Goal: Ask a question

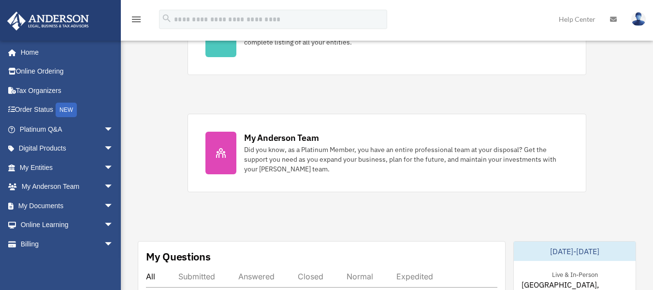
scroll to position [370, 0]
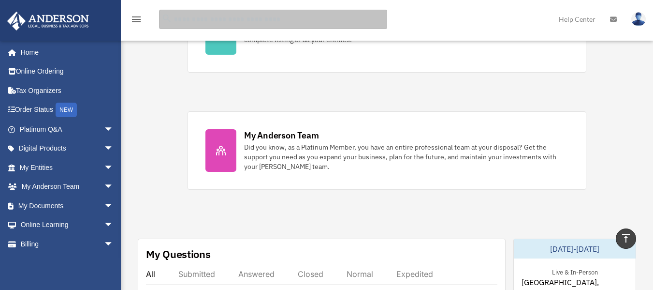
click at [244, 22] on input "search" at bounding box center [273, 19] width 228 height 19
type input "********"
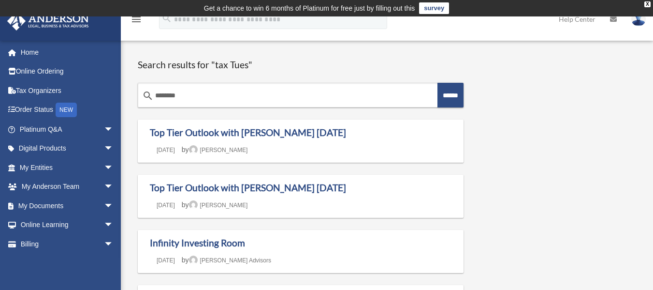
click at [640, 22] on img at bounding box center [638, 19] width 15 height 14
